Goal: Transaction & Acquisition: Purchase product/service

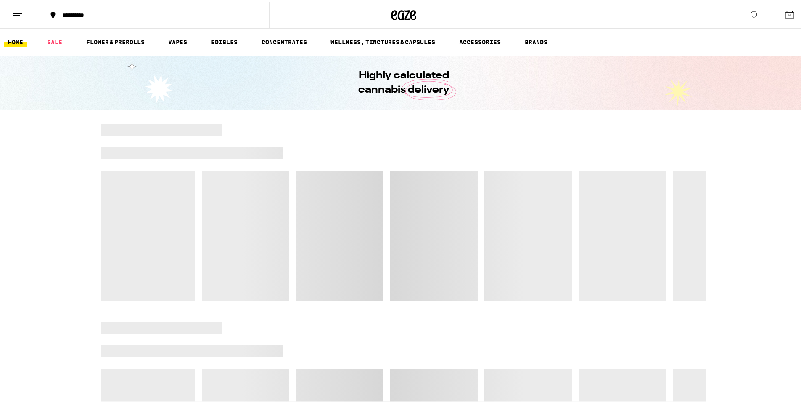
click at [785, 15] on icon at bounding box center [790, 13] width 10 height 10
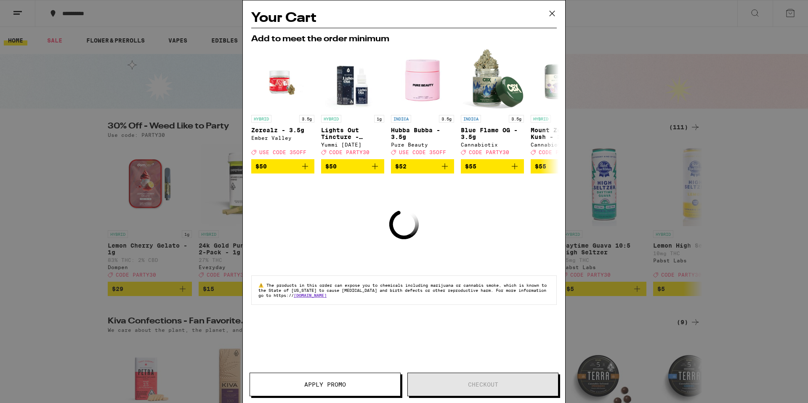
click at [551, 14] on icon at bounding box center [551, 13] width 5 height 5
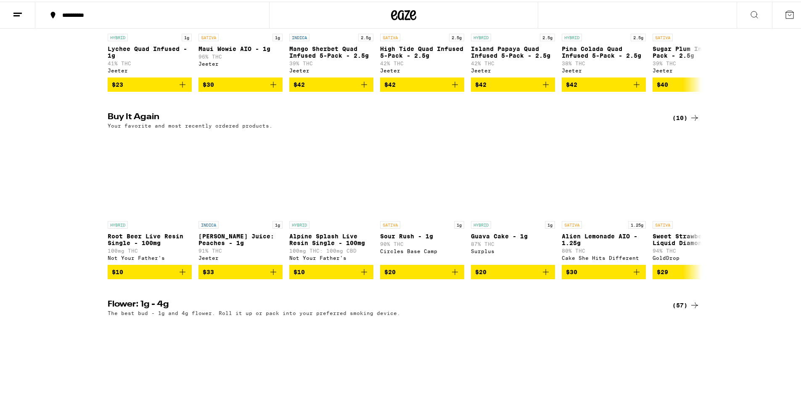
scroll to position [631, 0]
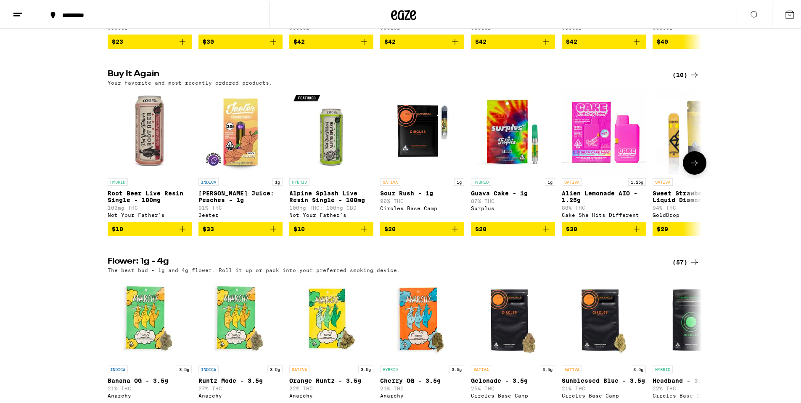
click at [181, 232] on icon "Add to bag" at bounding box center [183, 227] width 10 height 10
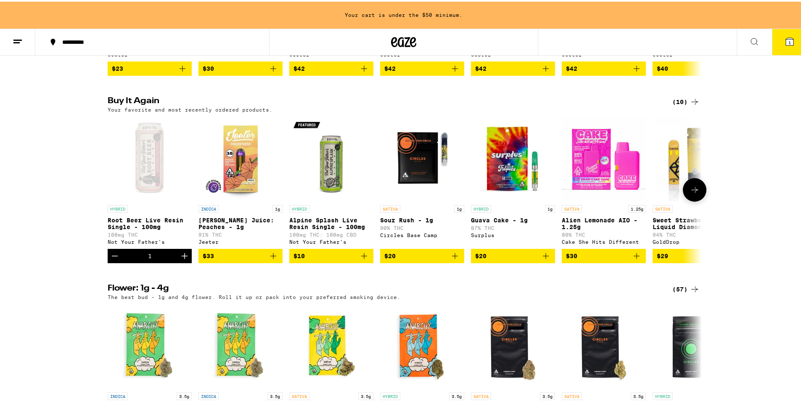
scroll to position [658, 0]
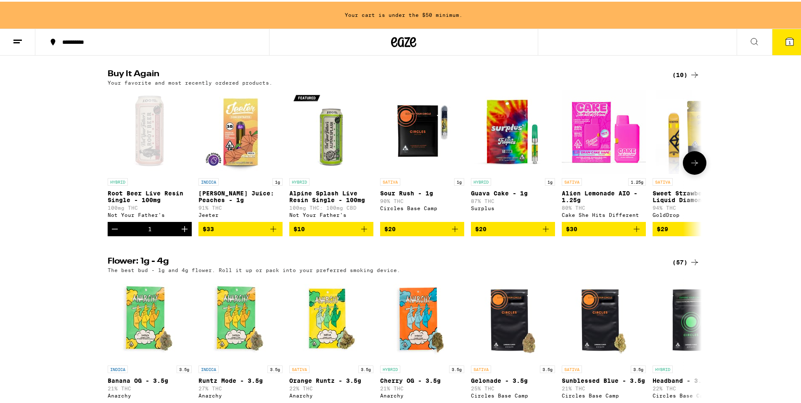
click at [181, 232] on icon "Increment" at bounding box center [185, 227] width 10 height 10
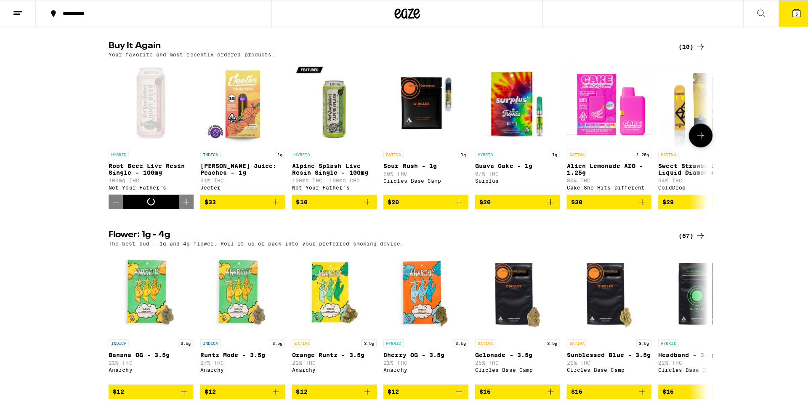
scroll to position [631, 0]
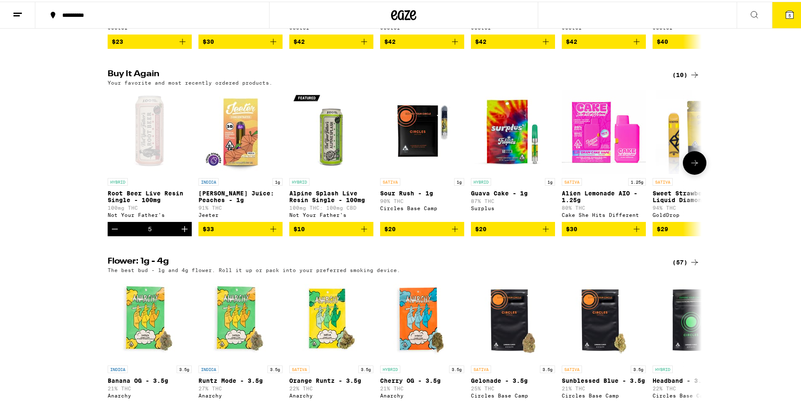
click at [362, 232] on icon "Add to bag" at bounding box center [364, 227] width 10 height 10
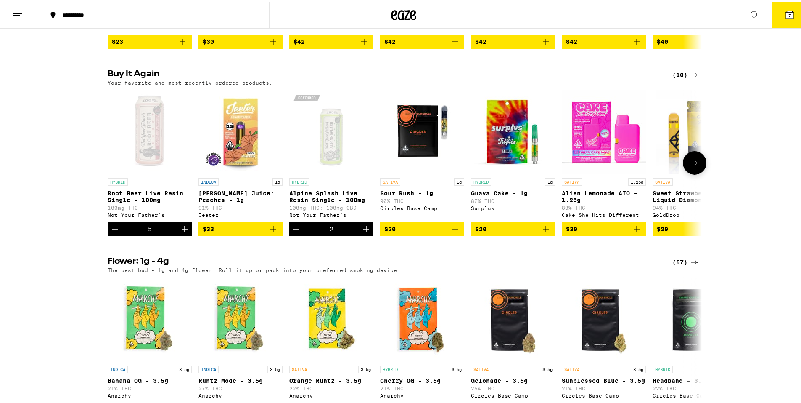
click at [363, 230] on icon "Increment" at bounding box center [366, 227] width 6 height 6
click at [362, 232] on icon "Increment" at bounding box center [366, 227] width 10 height 10
click at [785, 12] on icon at bounding box center [790, 13] width 10 height 10
